Goal: Find specific page/section: Find specific page/section

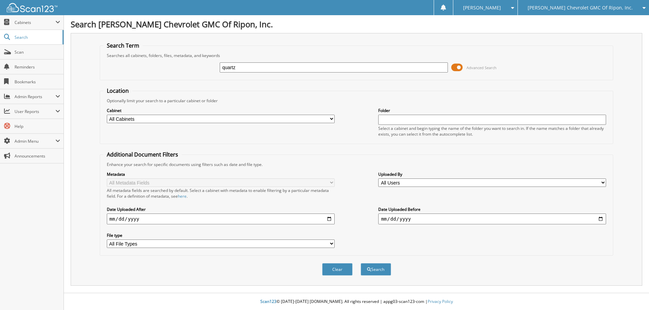
type input "quartz"
click at [360, 263] on button "Search" at bounding box center [375, 269] width 30 height 12
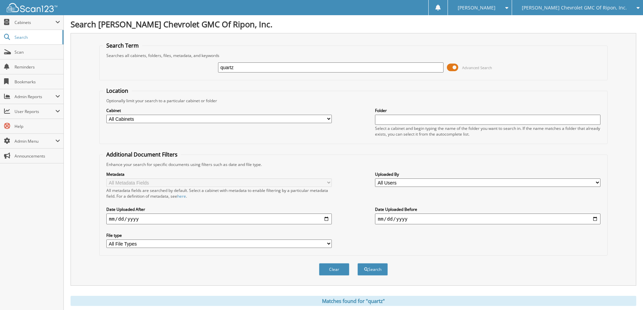
click at [453, 67] on span at bounding box center [452, 67] width 11 height 10
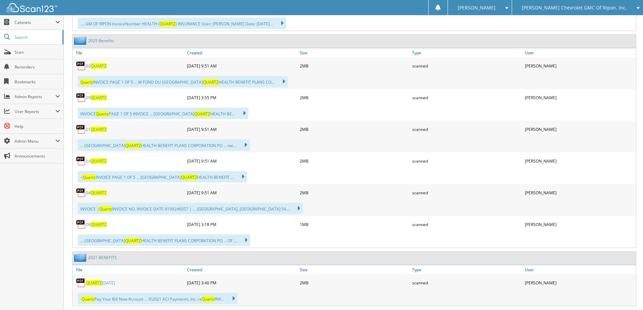
scroll to position [2094, 0]
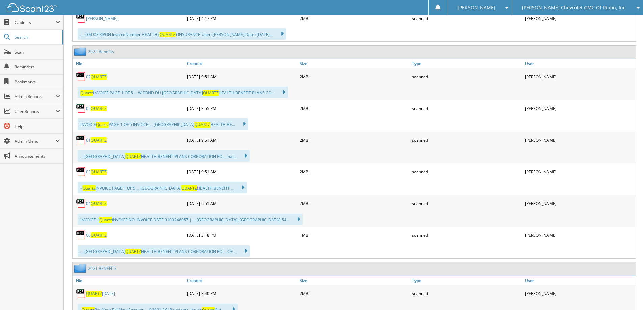
click at [97, 51] on link "2025 Benefits" at bounding box center [101, 52] width 26 height 6
